Goal: Task Accomplishment & Management: Use online tool/utility

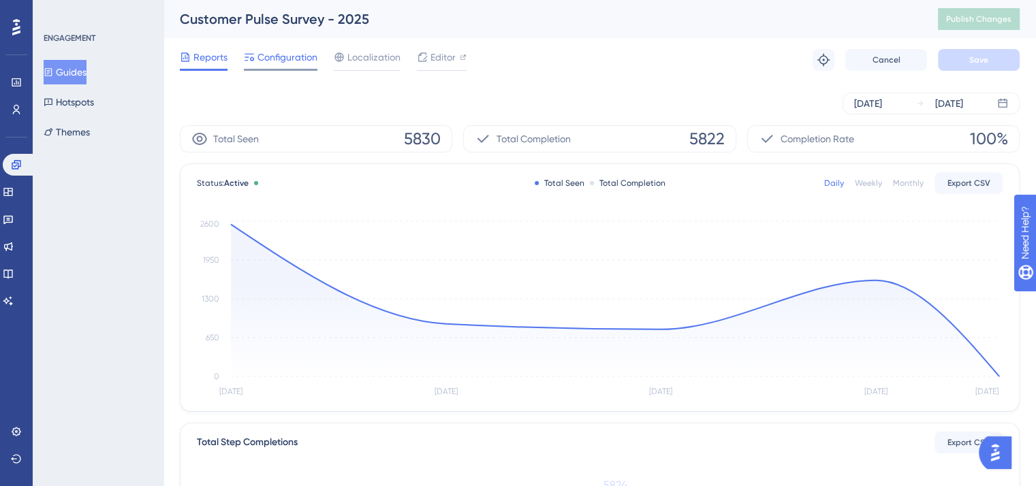
click at [281, 60] on span "Configuration" at bounding box center [287, 57] width 60 height 16
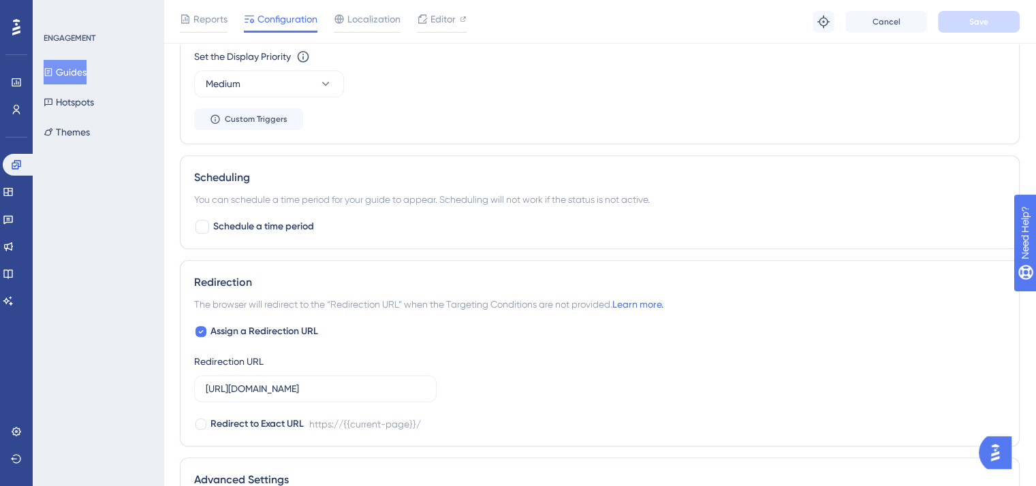
scroll to position [1090, 0]
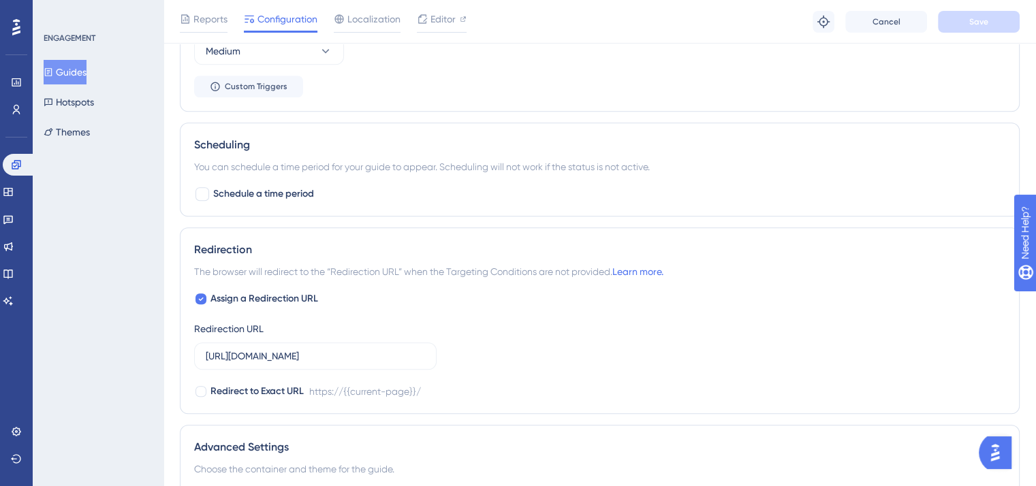
drag, startPoint x: 98, startPoint y: 205, endPoint x: 295, endPoint y: 19, distance: 270.7
click at [98, 205] on div "ENGAGEMENT Guides Hotspots Themes" at bounding box center [98, 243] width 131 height 486
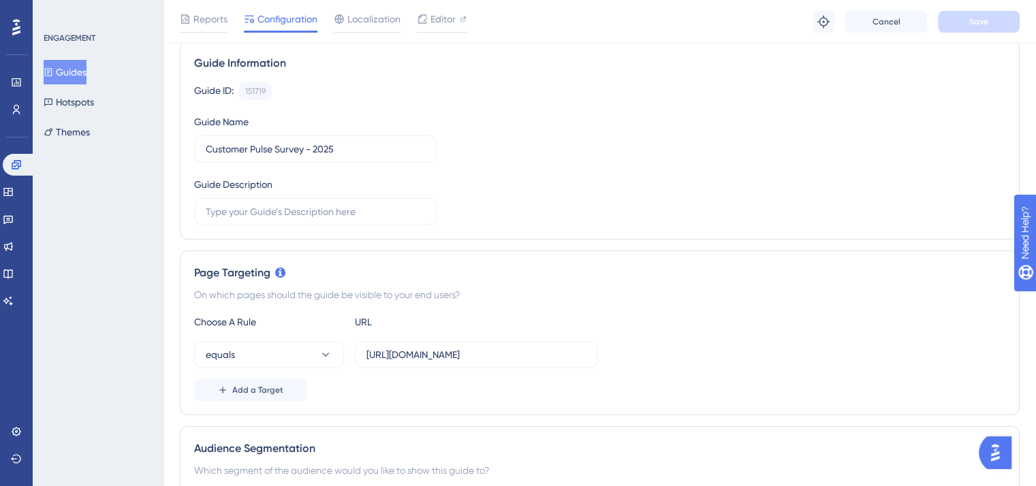
scroll to position [0, 0]
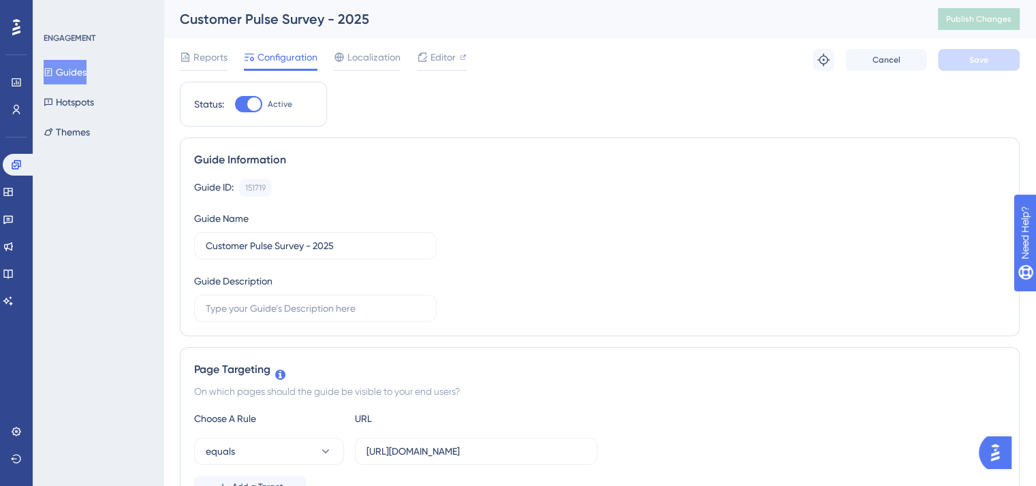
click at [432, 43] on div "Reports Configuration Localization Editor Troubleshoot Cancel Save" at bounding box center [600, 60] width 840 height 44
click at [447, 50] on span "Editor" at bounding box center [442, 57] width 25 height 16
